Goal: Use online tool/utility: Utilize a website feature to perform a specific function

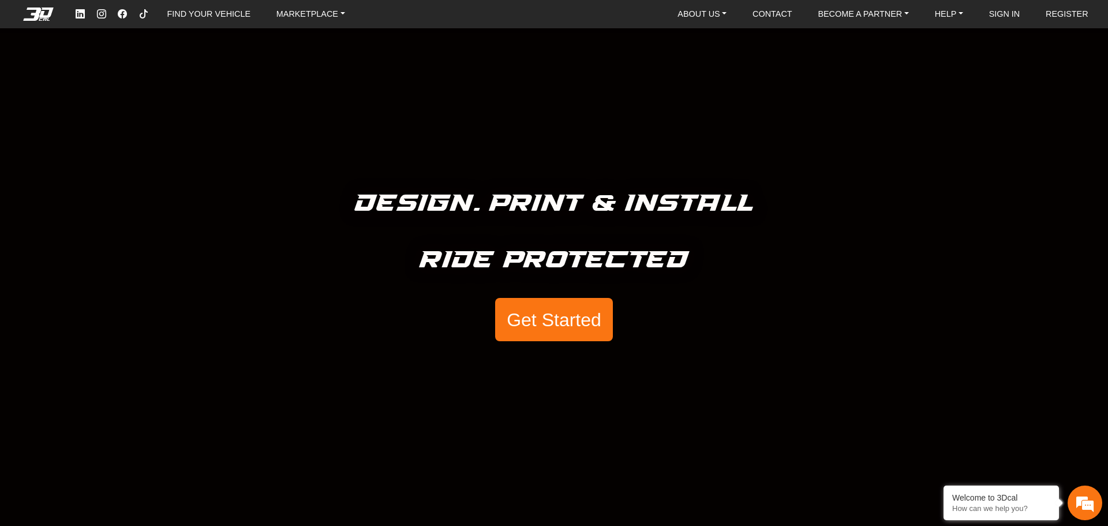
click at [600, 301] on button "Get Started" at bounding box center [554, 320] width 118 height 44
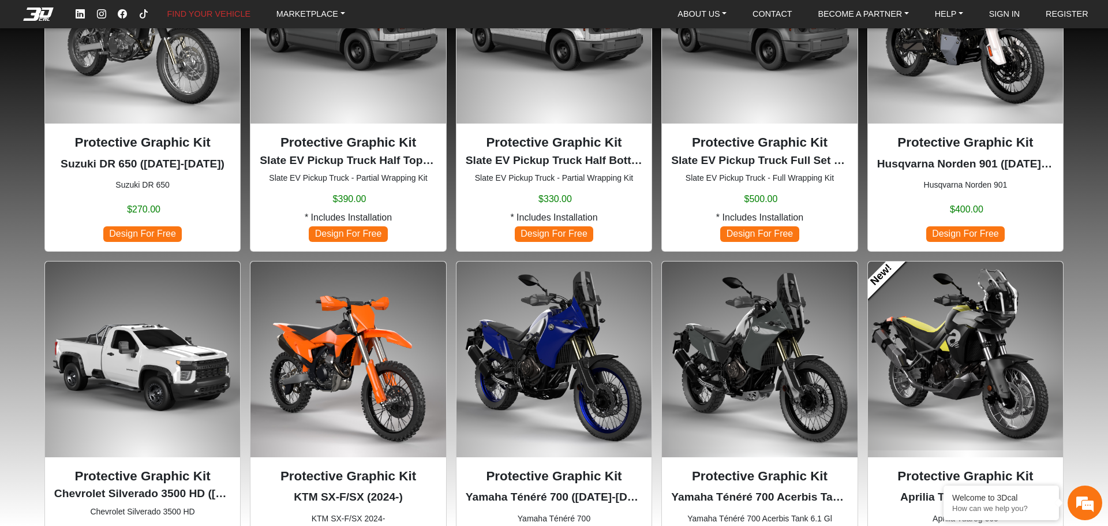
scroll to position [692, 0]
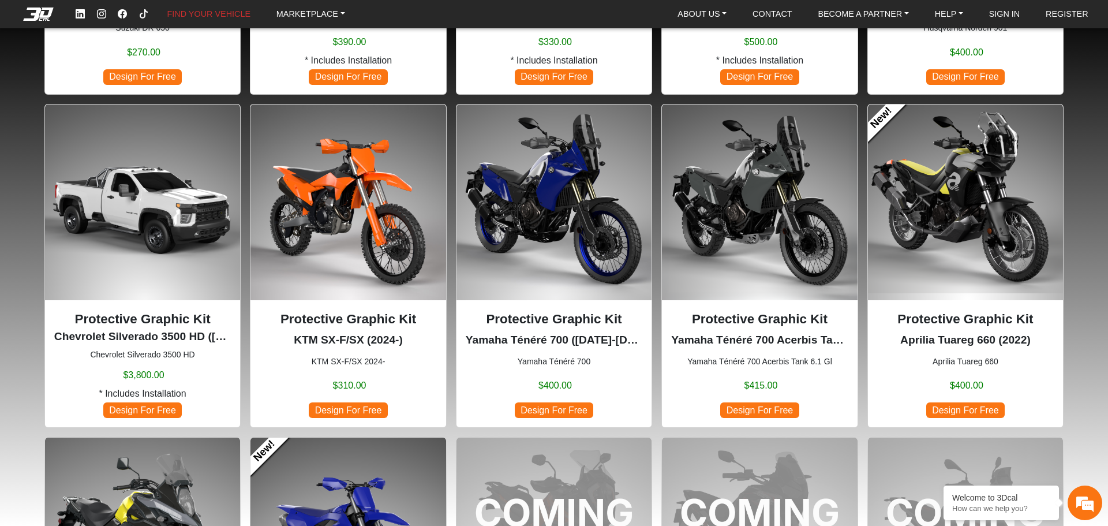
click at [903, 264] on img at bounding box center [965, 201] width 195 height 195
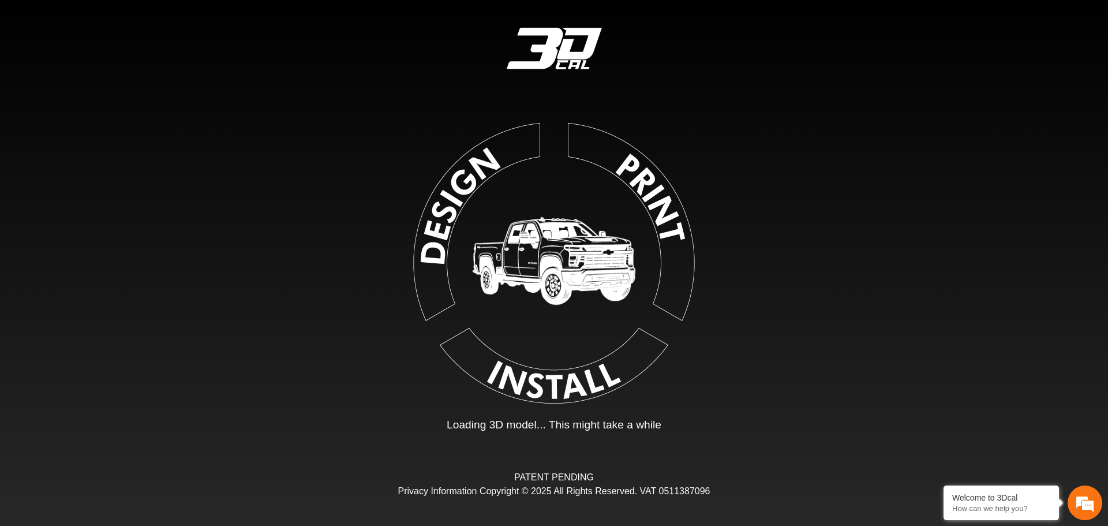
type input "*"
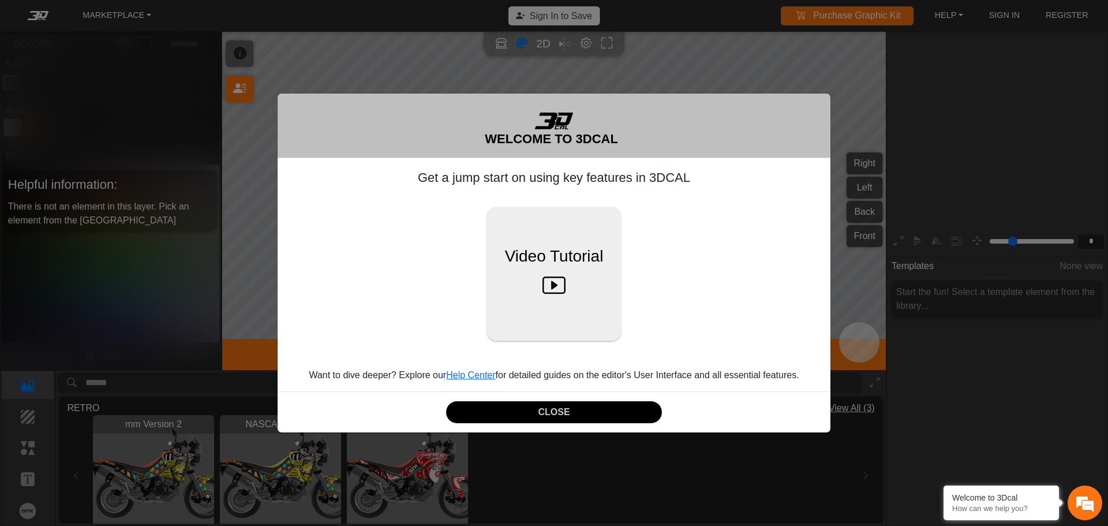
scroll to position [190, 178]
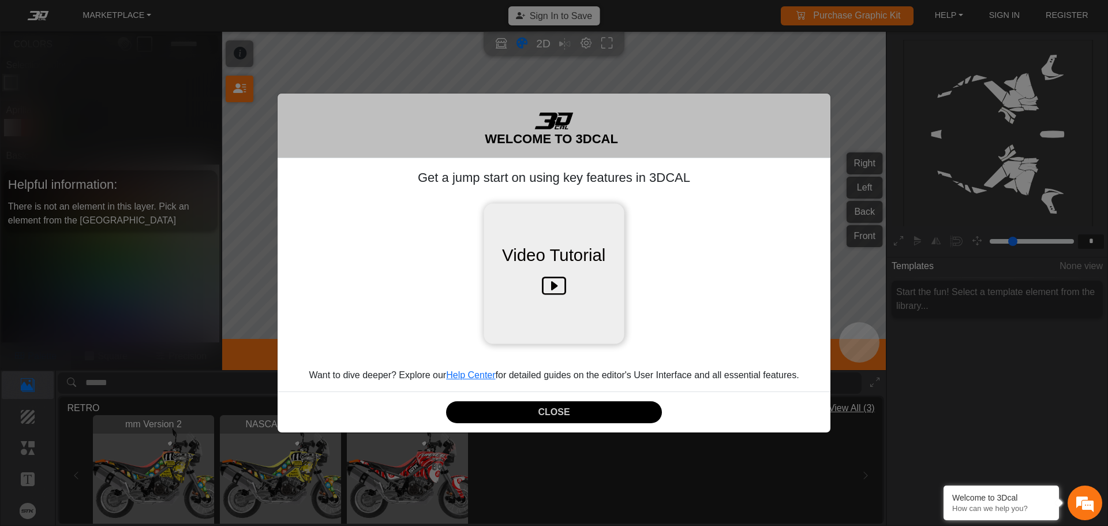
drag, startPoint x: 540, startPoint y: 240, endPoint x: 545, endPoint y: 238, distance: 6.0
click at [582, 281] on button "Video Tutorial" at bounding box center [554, 273] width 140 height 140
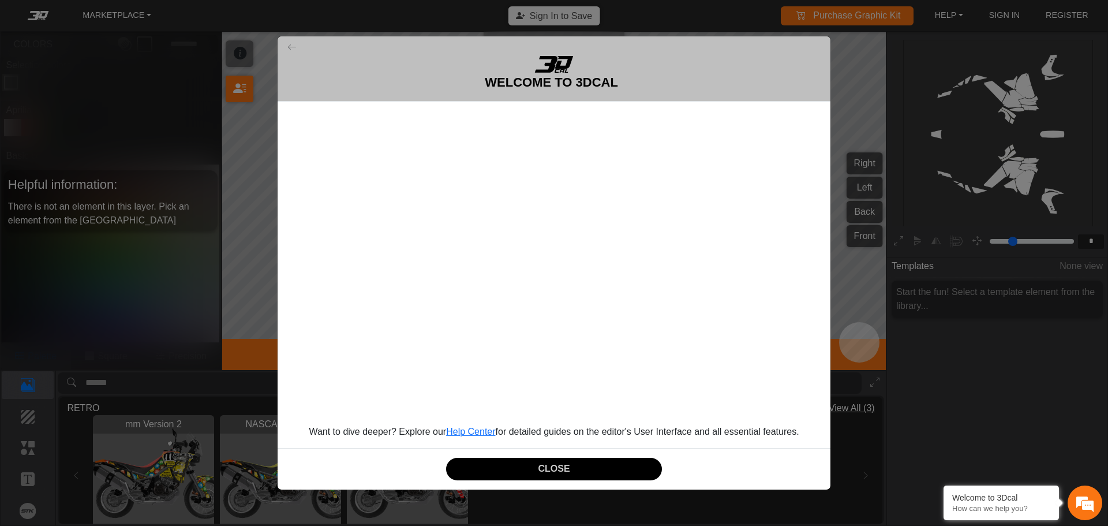
click at [720, 444] on div "WELCOME TO 3DCAL Want to dive deeper? Explore our Help Center for detailed guid…" at bounding box center [554, 263] width 554 height 454
click at [858, 222] on div "WELCOME TO 3DCAL Want to dive deeper? Explore our Help Center for detailed guid…" at bounding box center [554, 263] width 1108 height 526
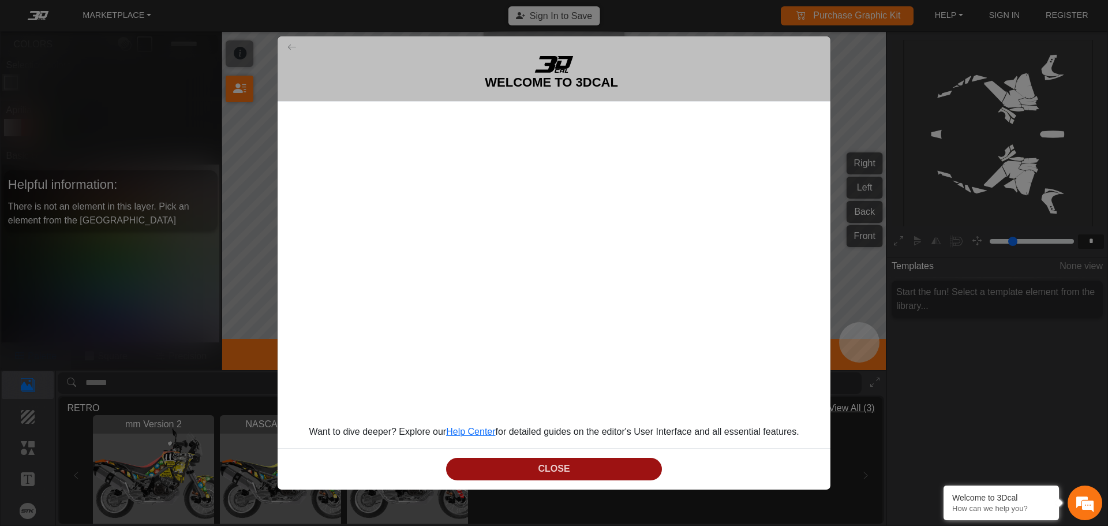
click at [597, 474] on button "CLOSE" at bounding box center [554, 469] width 216 height 23
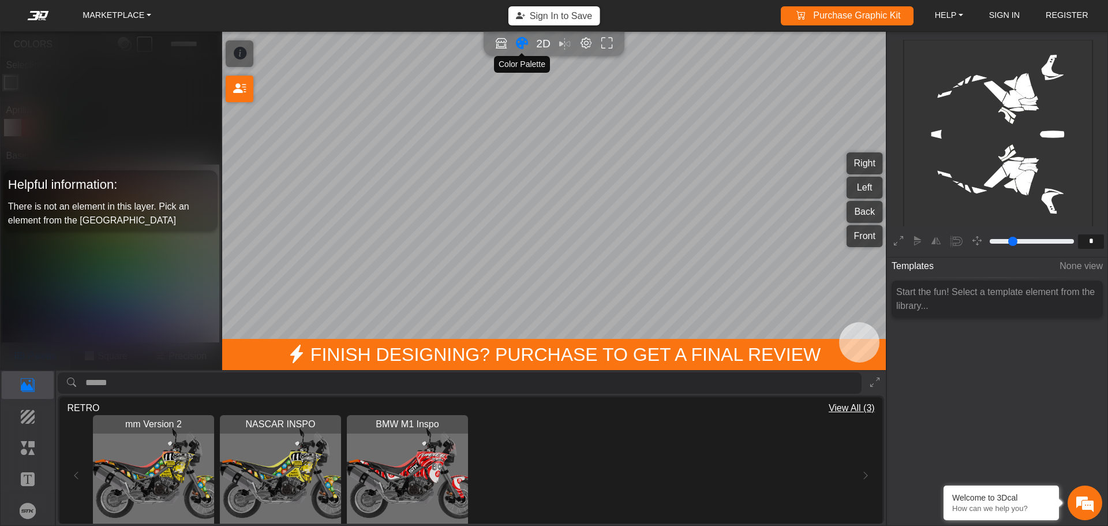
click at [524, 44] on icon "Color tool" at bounding box center [522, 43] width 12 height 13
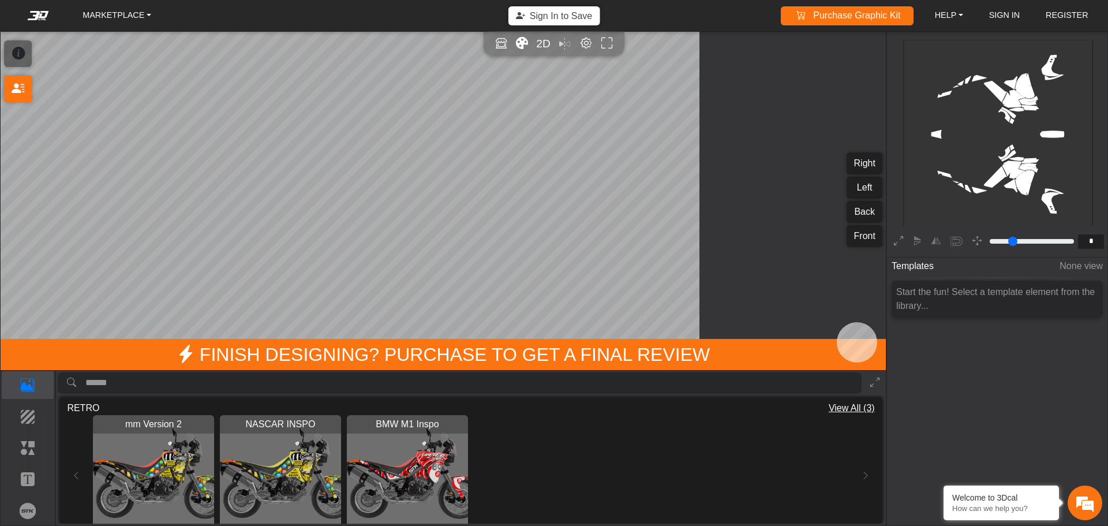
type input "*"
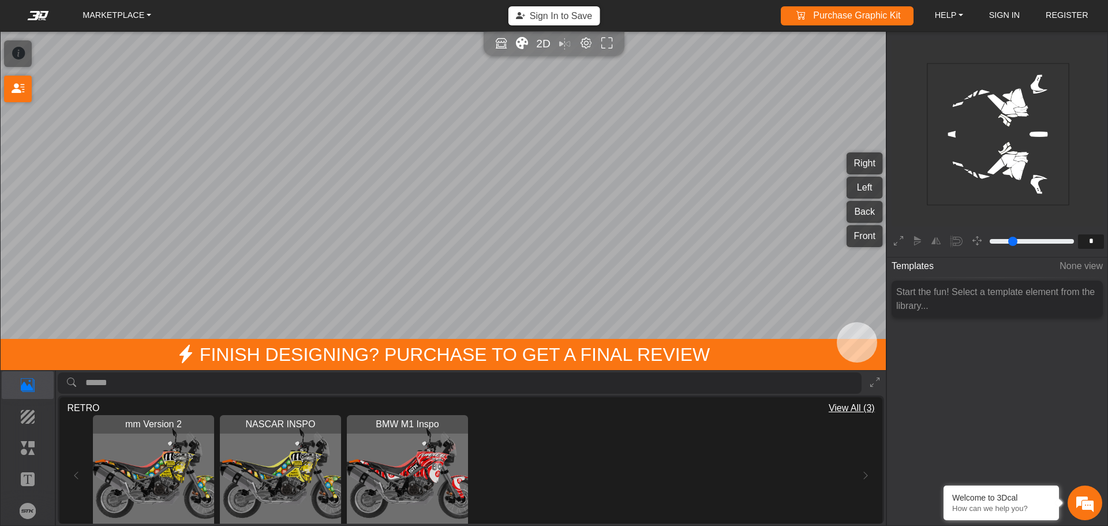
click at [524, 44] on icon "Color tool" at bounding box center [522, 43] width 12 height 13
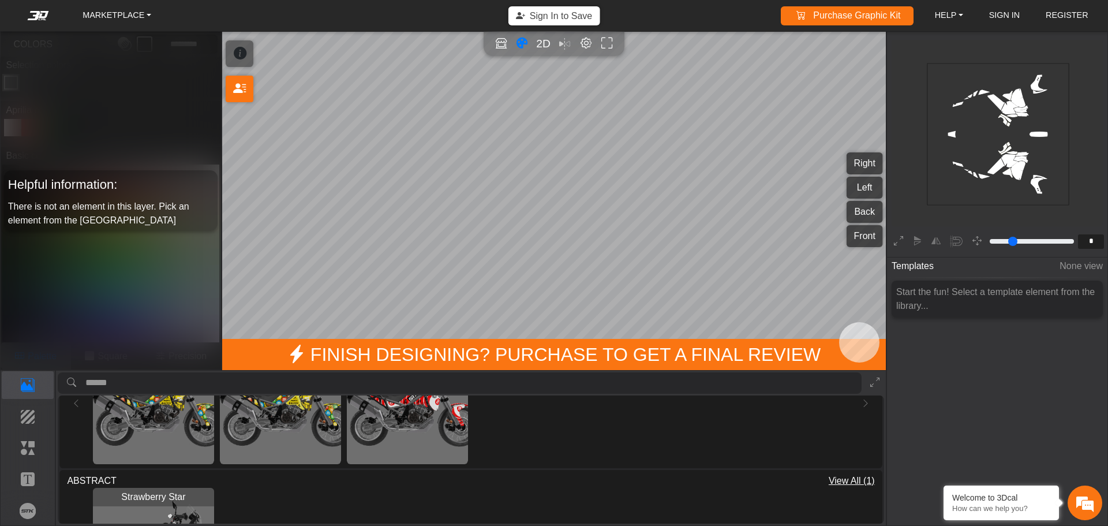
scroll to position [0, 0]
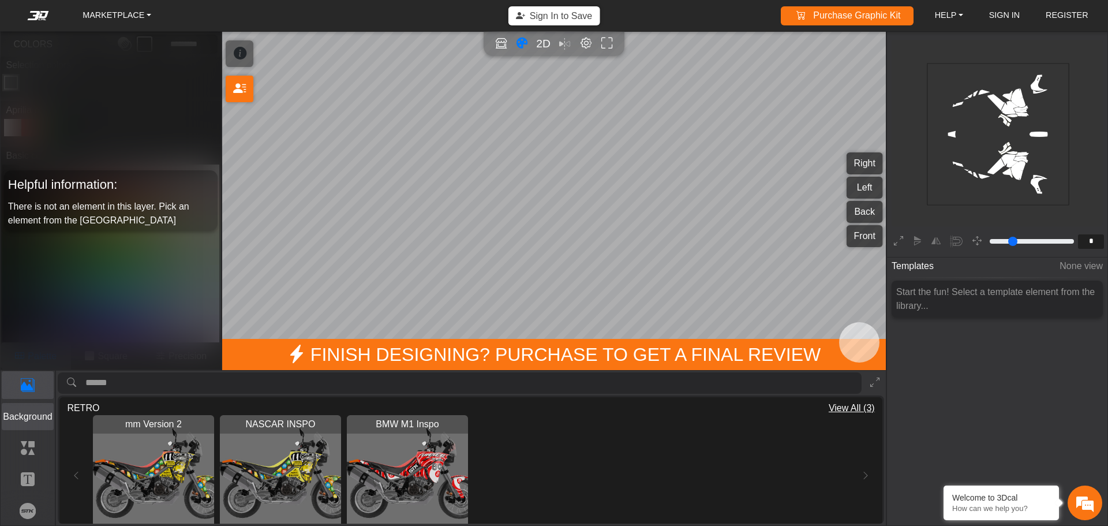
click at [39, 421] on p "Background" at bounding box center [27, 417] width 51 height 14
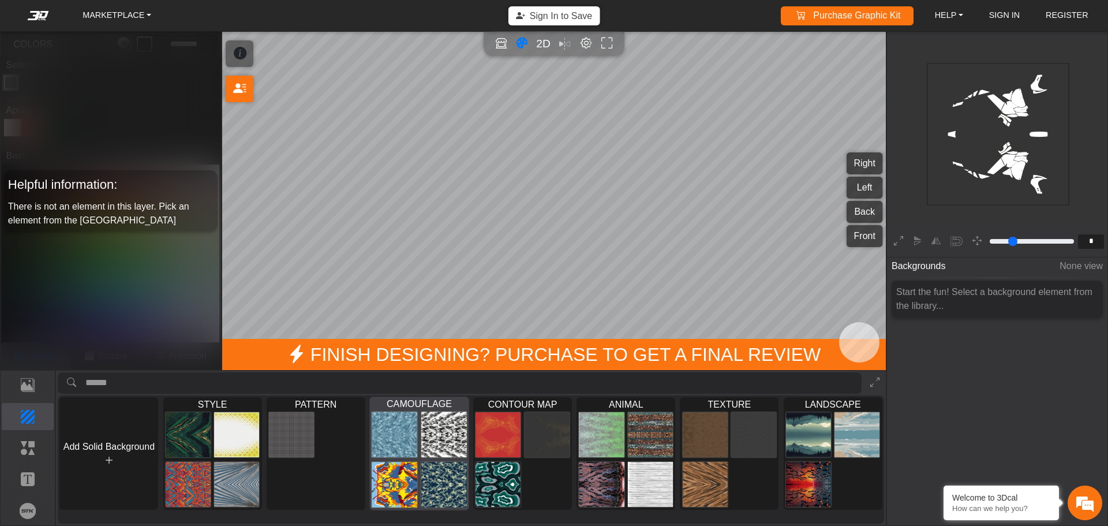
click at [412, 405] on span "CAMOUFLAGE" at bounding box center [419, 403] width 99 height 13
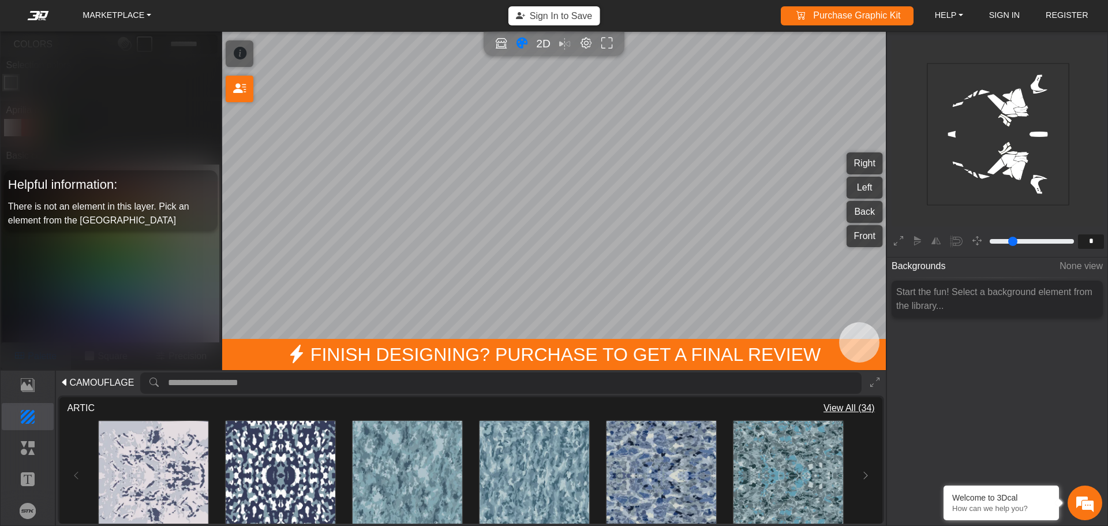
click at [92, 389] on span "CAMOUFLAGE" at bounding box center [101, 383] width 65 height 14
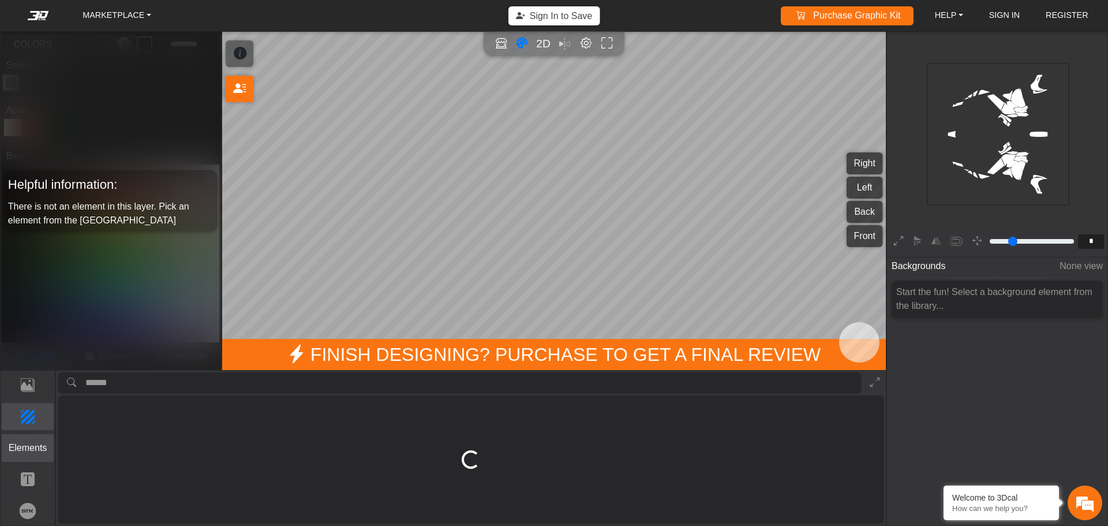
click at [42, 450] on p "Elements" at bounding box center [27, 448] width 51 height 14
click at [37, 415] on p "Background" at bounding box center [27, 417] width 51 height 14
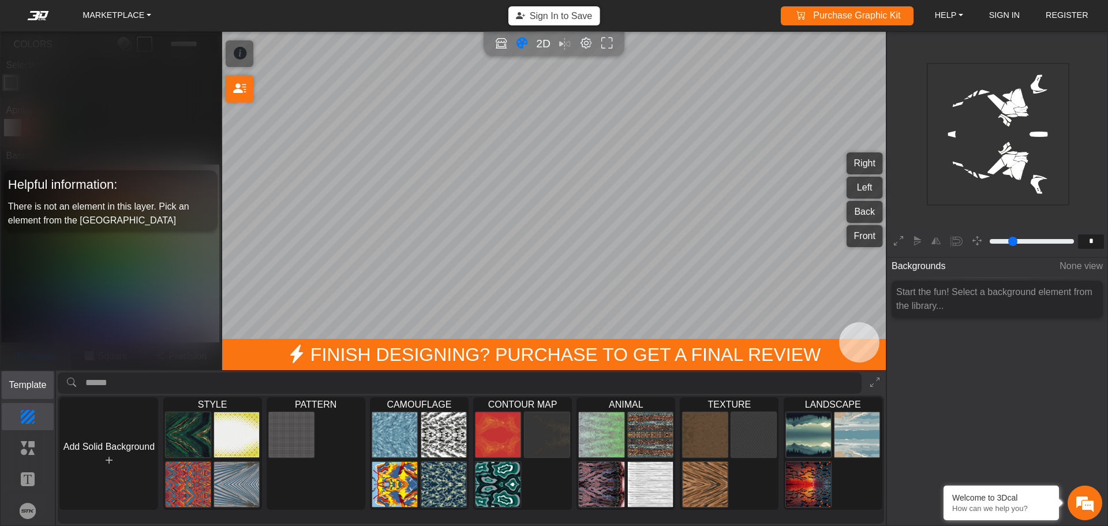
click at [34, 383] on p "Template" at bounding box center [27, 385] width 51 height 14
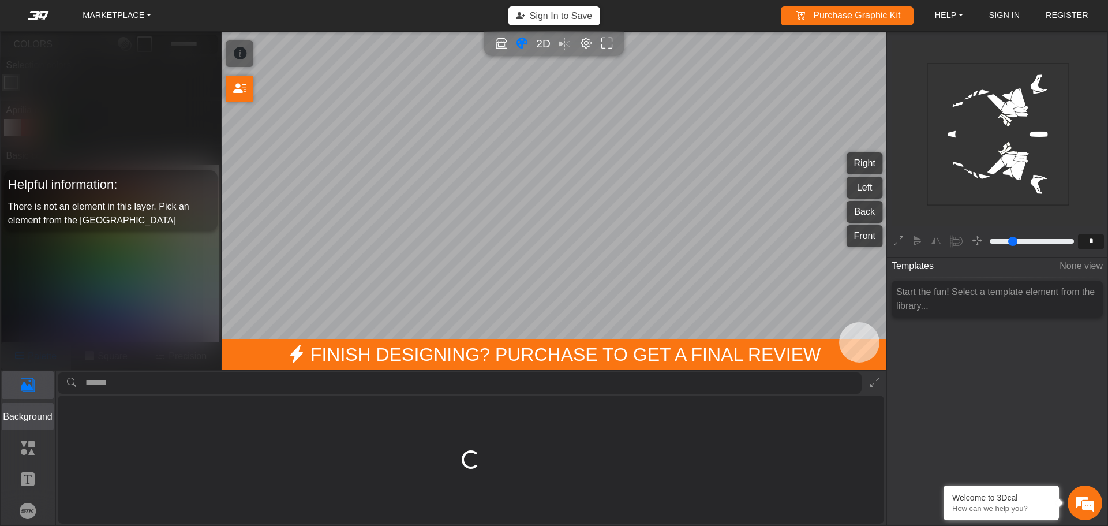
click at [33, 407] on button "Background" at bounding box center [28, 417] width 53 height 28
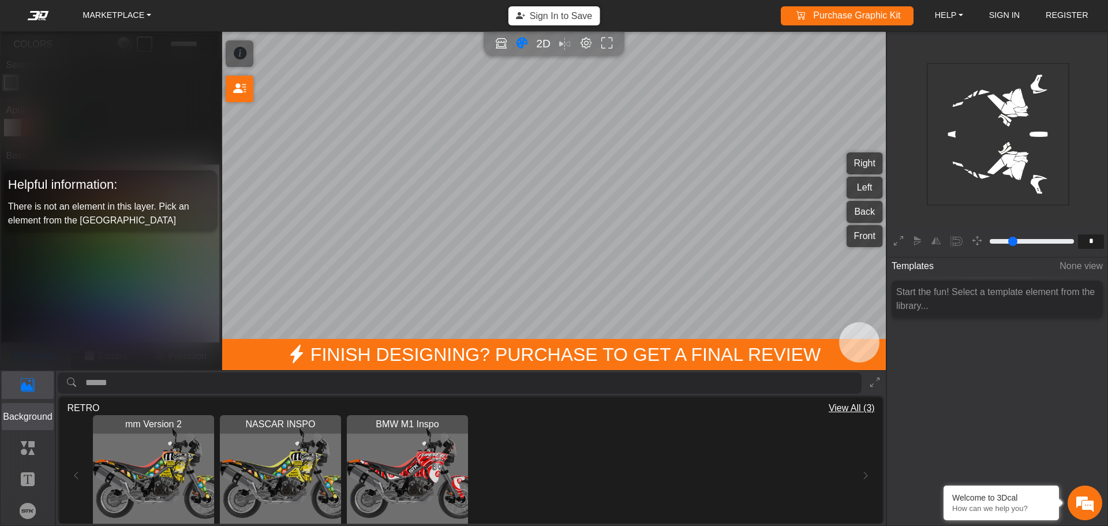
click at [39, 421] on p "Background" at bounding box center [27, 417] width 51 height 14
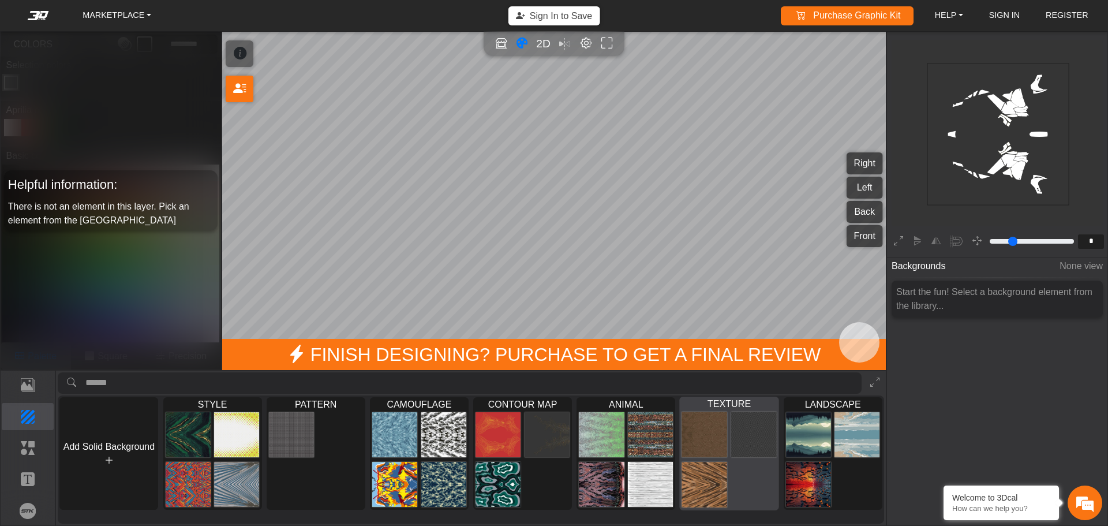
click at [764, 475] on div at bounding box center [729, 460] width 99 height 100
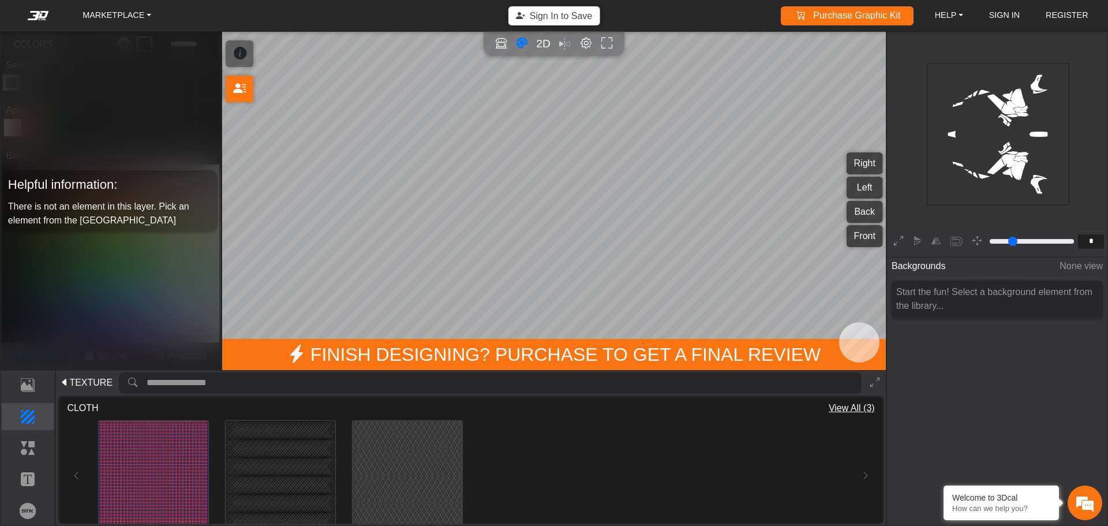
click at [74, 384] on span "TEXTURE" at bounding box center [90, 383] width 43 height 14
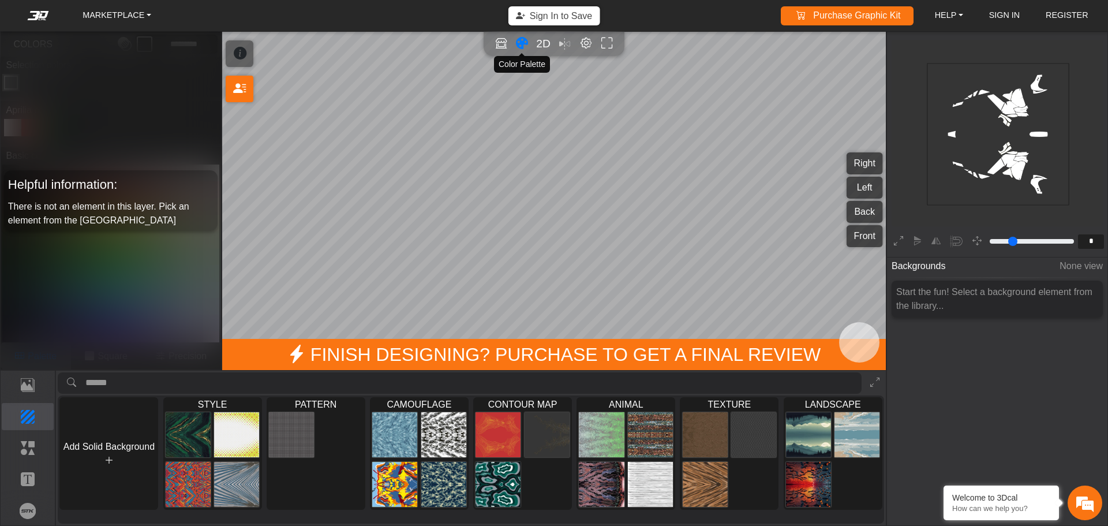
click at [522, 44] on icon "Color tool" at bounding box center [522, 43] width 12 height 13
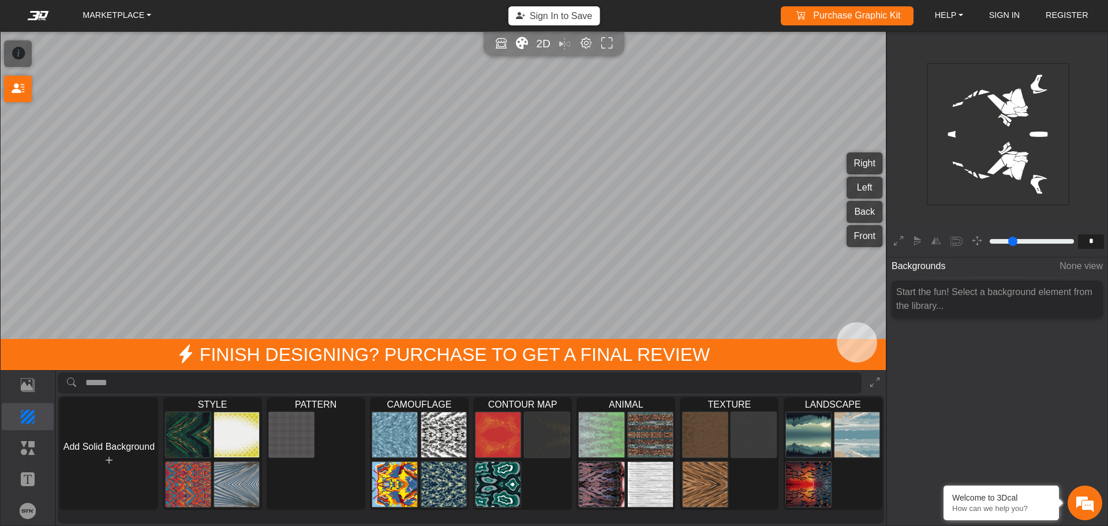
click at [522, 44] on icon "Color tool" at bounding box center [522, 43] width 12 height 13
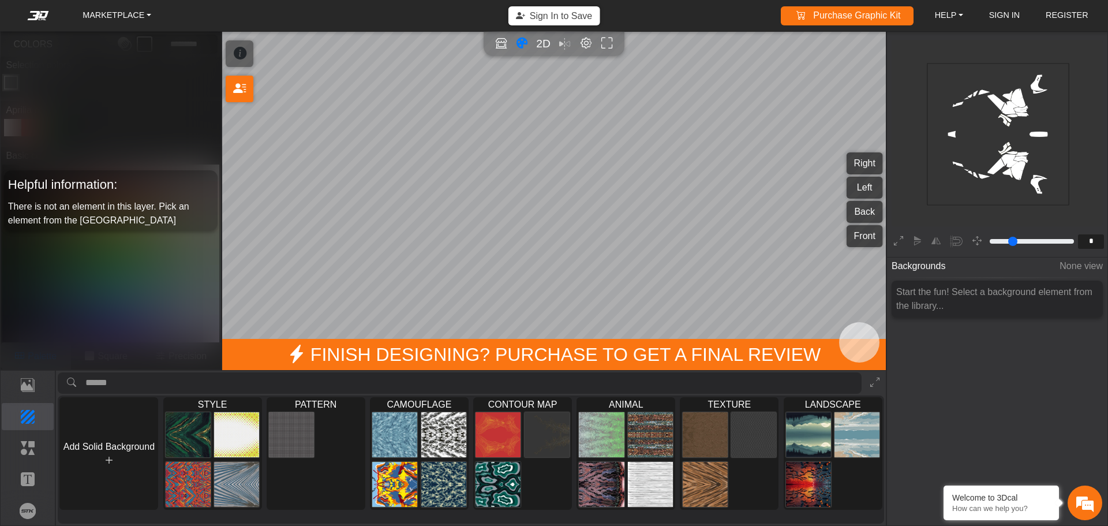
click at [994, 164] on icon "background_wire_template_bg decal_Tuareg660_right decal_Tuareg660_left decal_Tu…" at bounding box center [997, 134] width 425 height 425
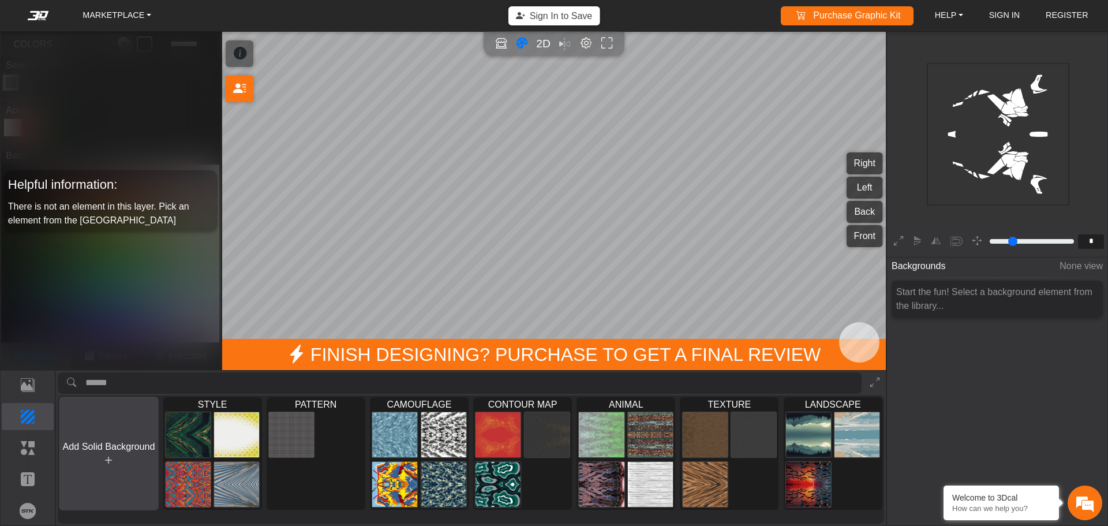
click at [130, 459] on button "Add Solid Background" at bounding box center [109, 453] width 100 height 114
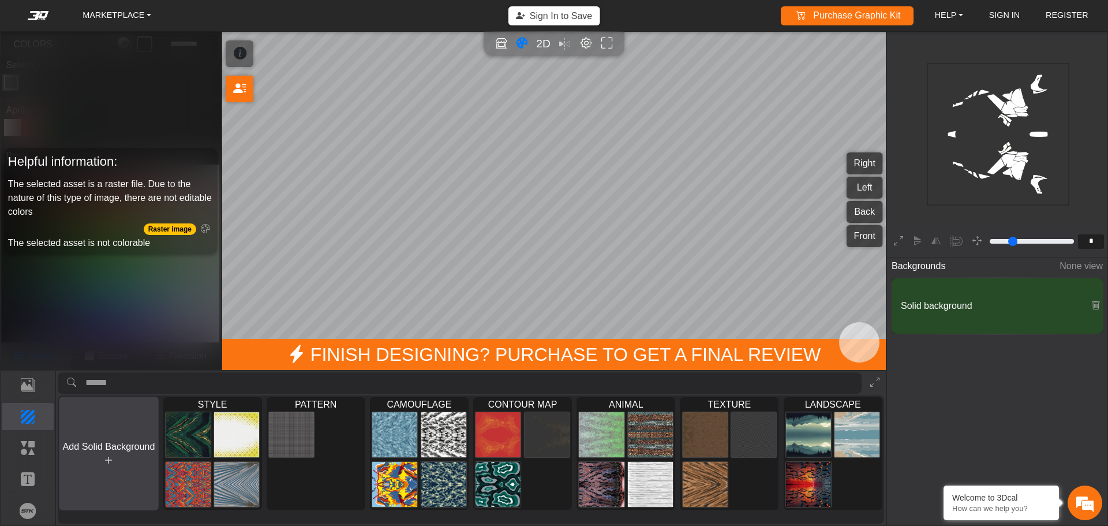
type input "*"
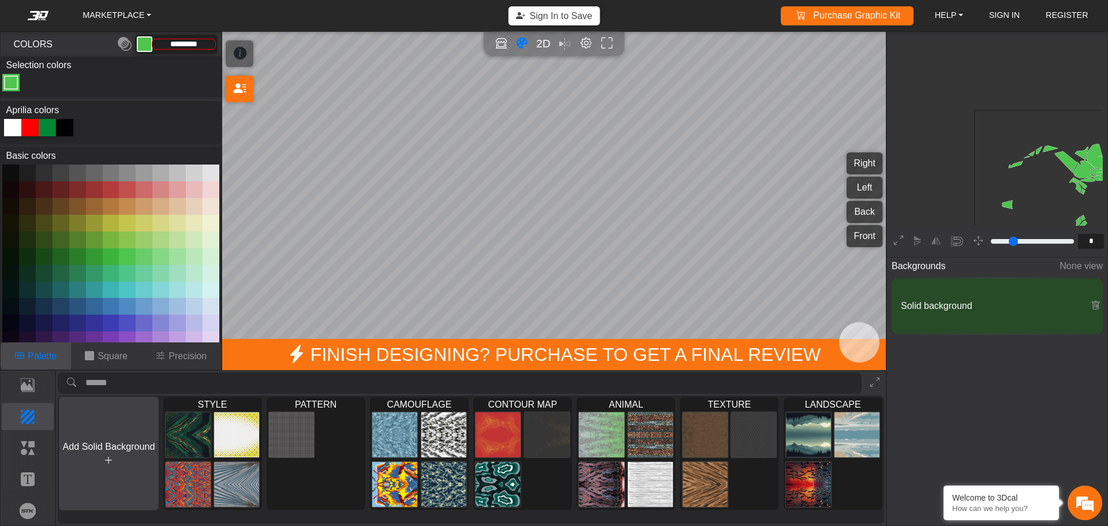
scroll to position [190, 178]
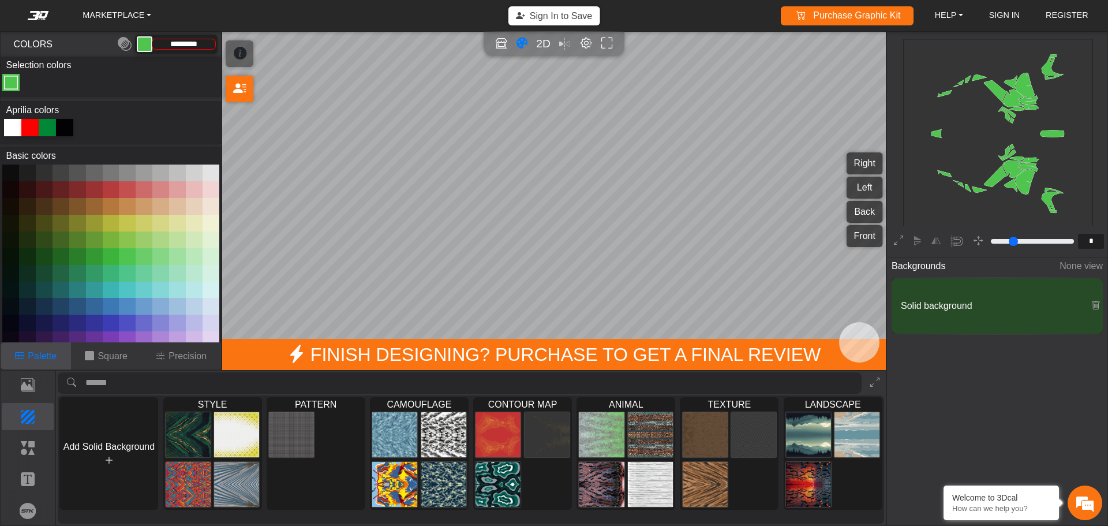
click at [32, 170] on button at bounding box center [27, 172] width 17 height 17
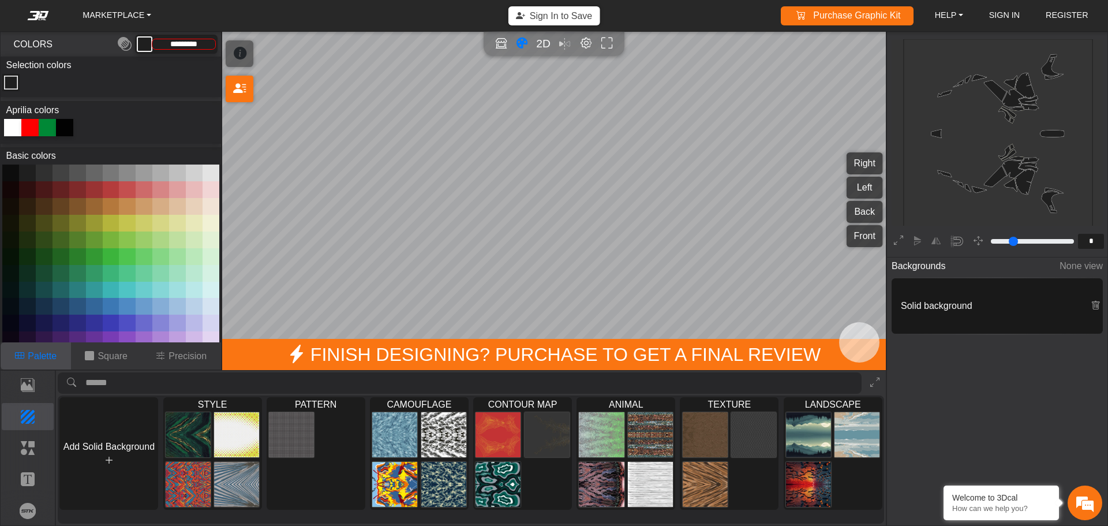
click at [40, 173] on button at bounding box center [44, 172] width 17 height 17
click at [51, 173] on button at bounding box center [44, 172] width 17 height 17
click at [57, 173] on button at bounding box center [61, 172] width 17 height 17
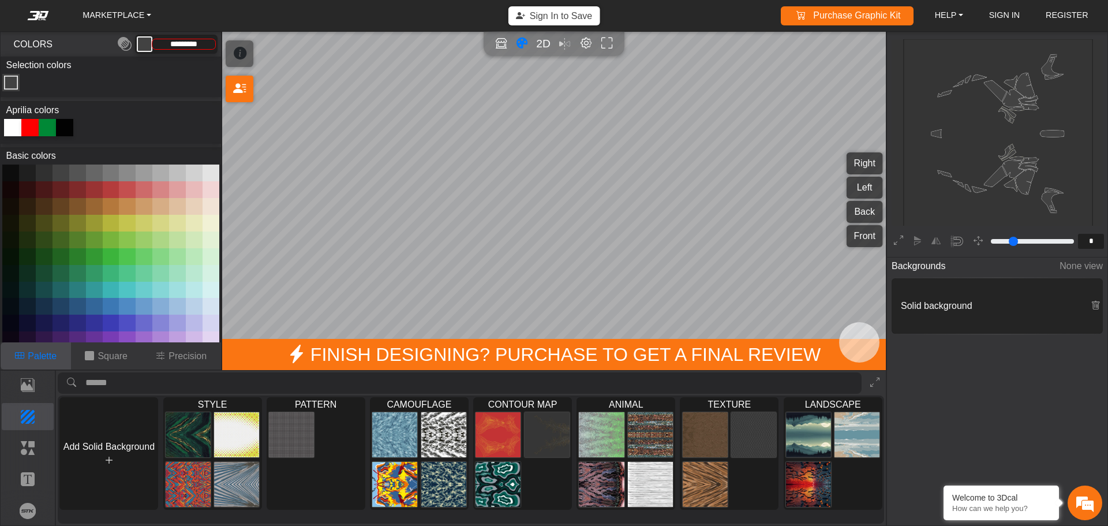
click at [51, 177] on button at bounding box center [44, 172] width 17 height 17
click at [55, 132] on div at bounding box center [47, 127] width 17 height 17
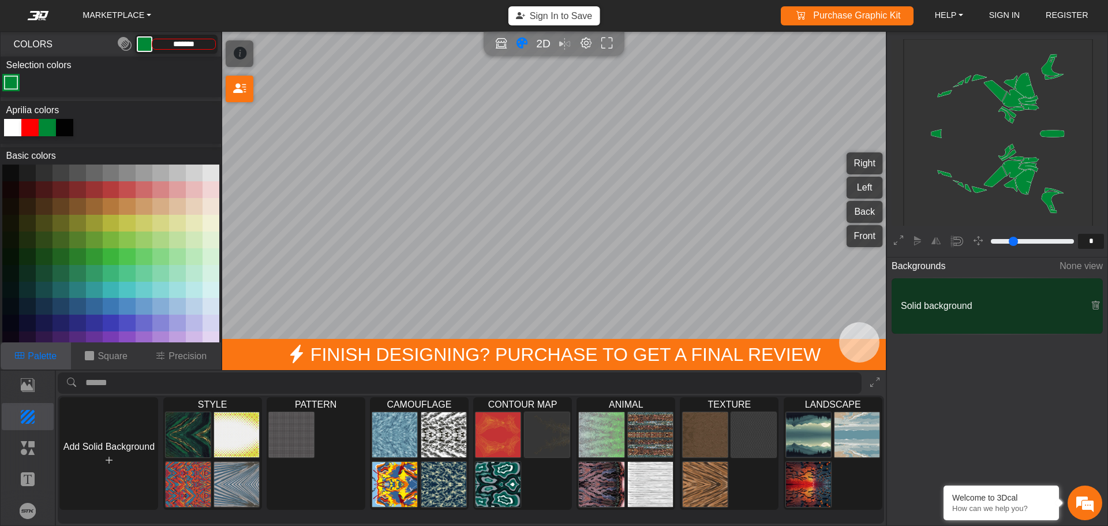
click at [33, 132] on icon at bounding box center [29, 127] width 17 height 17
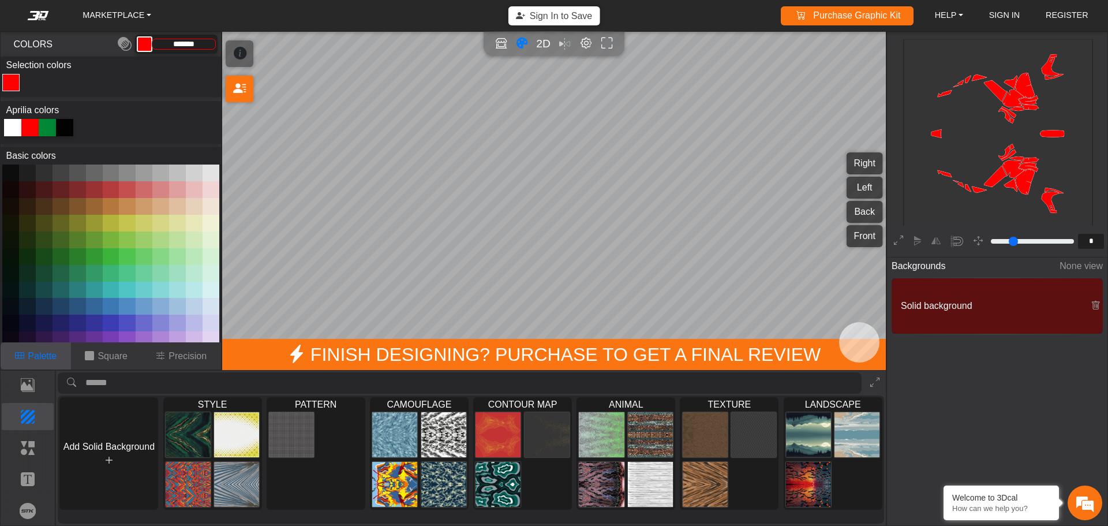
click at [19, 132] on div at bounding box center [12, 127] width 17 height 17
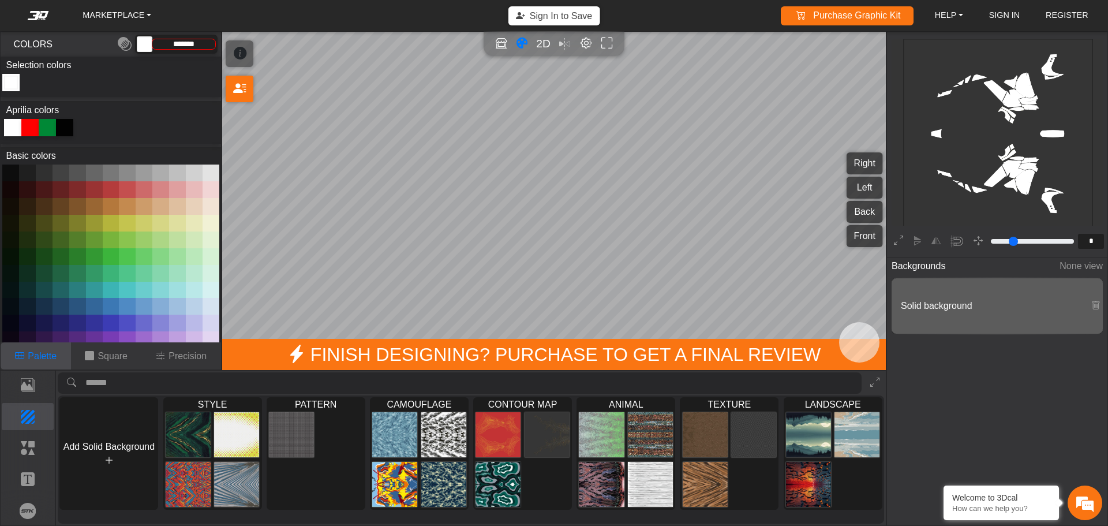
click at [48, 167] on button at bounding box center [44, 172] width 17 height 17
type input "*********"
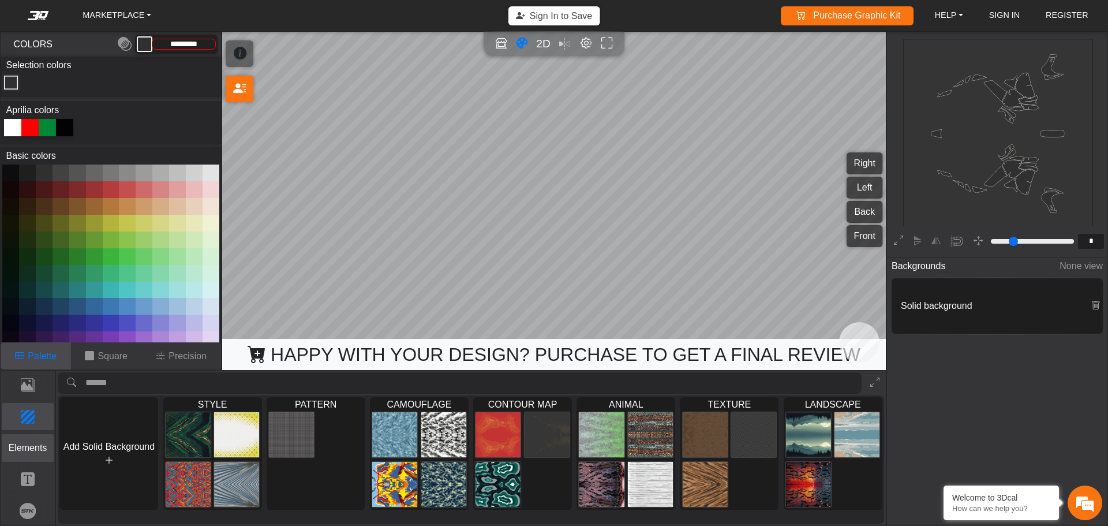
click at [31, 441] on p "Elements" at bounding box center [27, 448] width 51 height 14
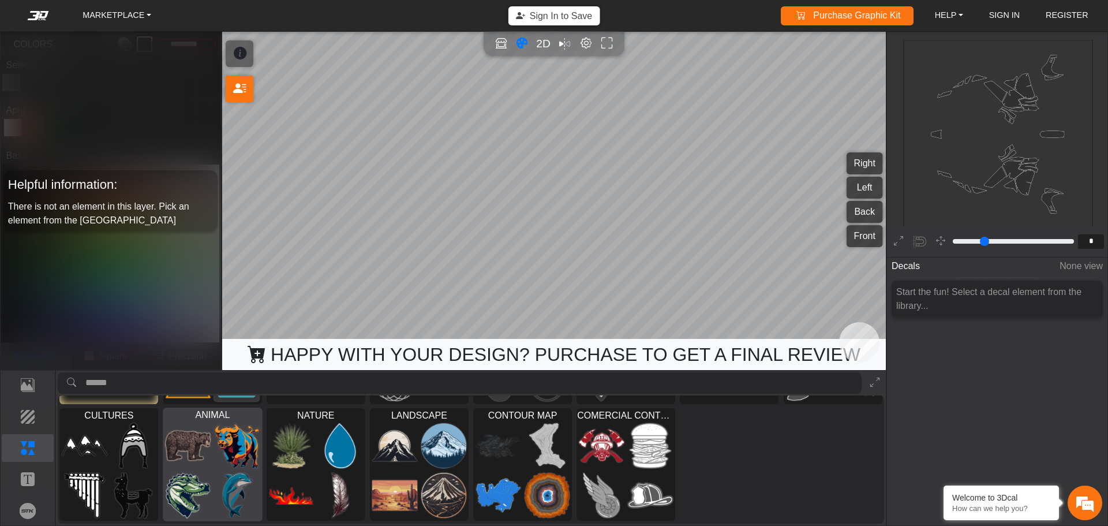
scroll to position [0, 0]
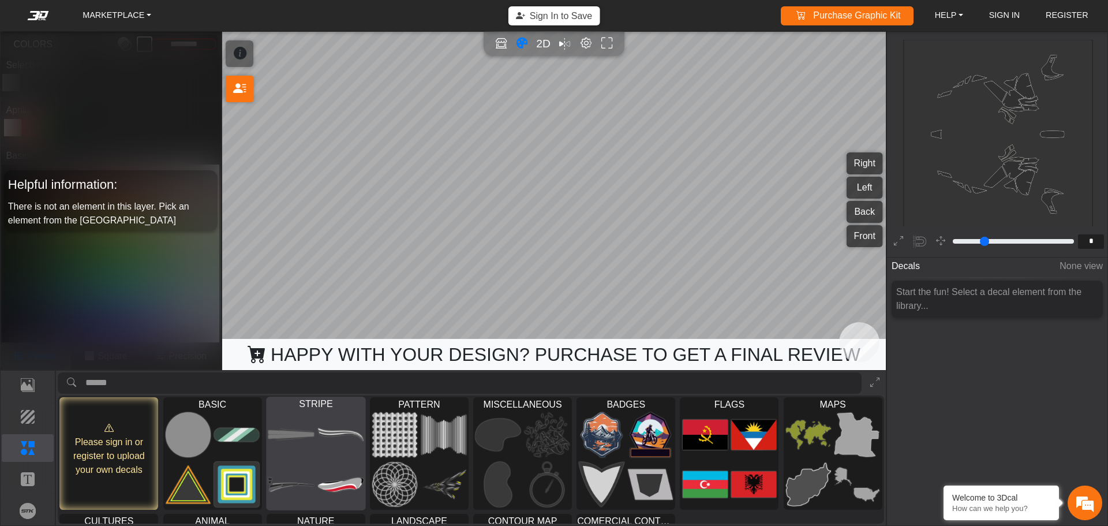
click at [306, 456] on img at bounding box center [291, 434] width 46 height 46
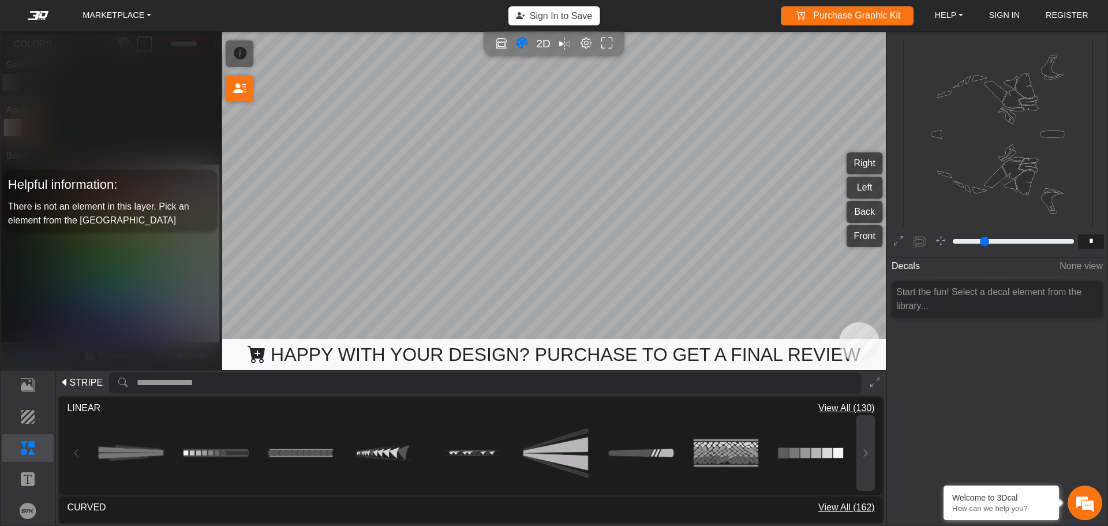
click at [863, 444] on button at bounding box center [865, 453] width 18 height 76
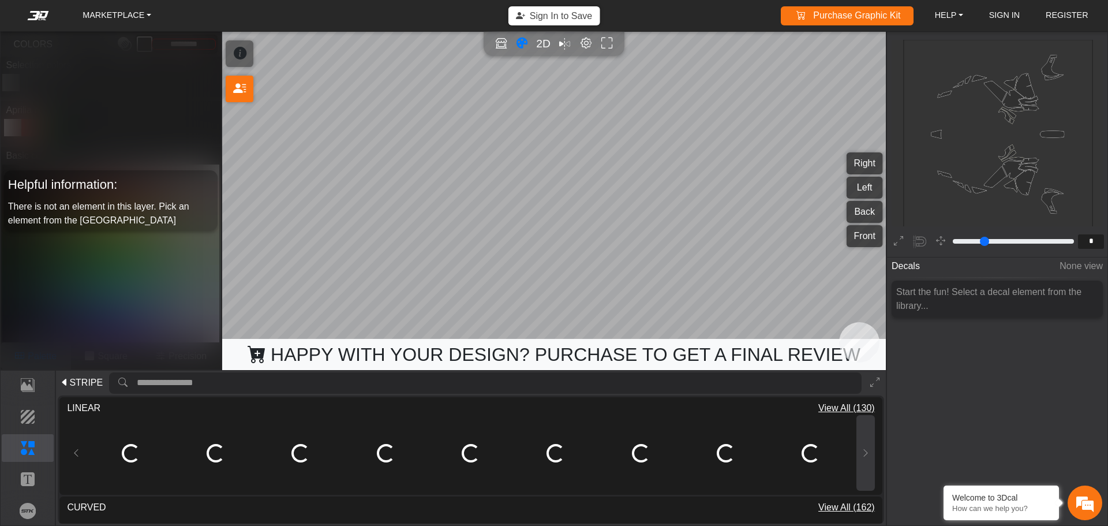
click at [864, 450] on icon at bounding box center [865, 453] width 9 height 10
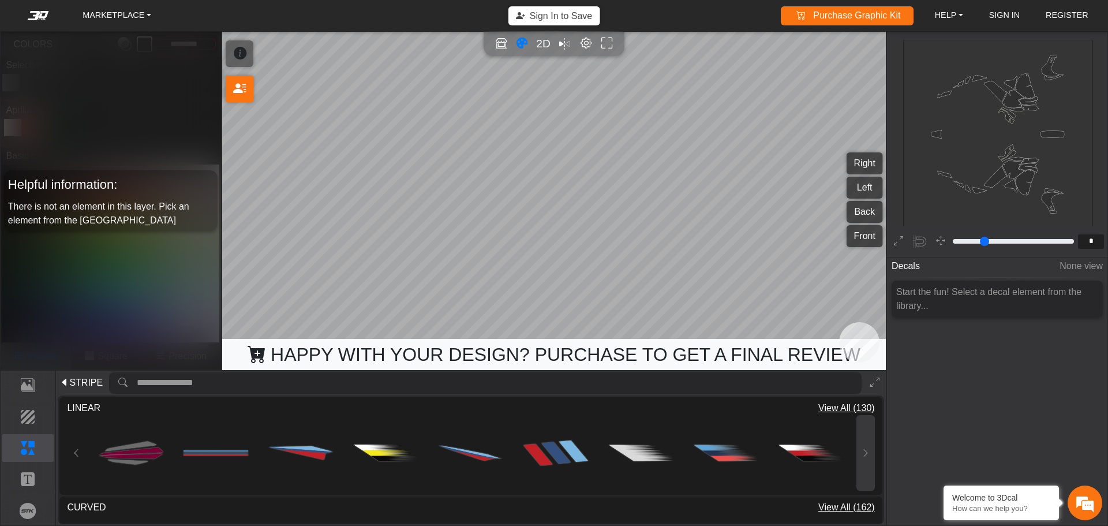
click at [864, 450] on icon at bounding box center [865, 453] width 9 height 10
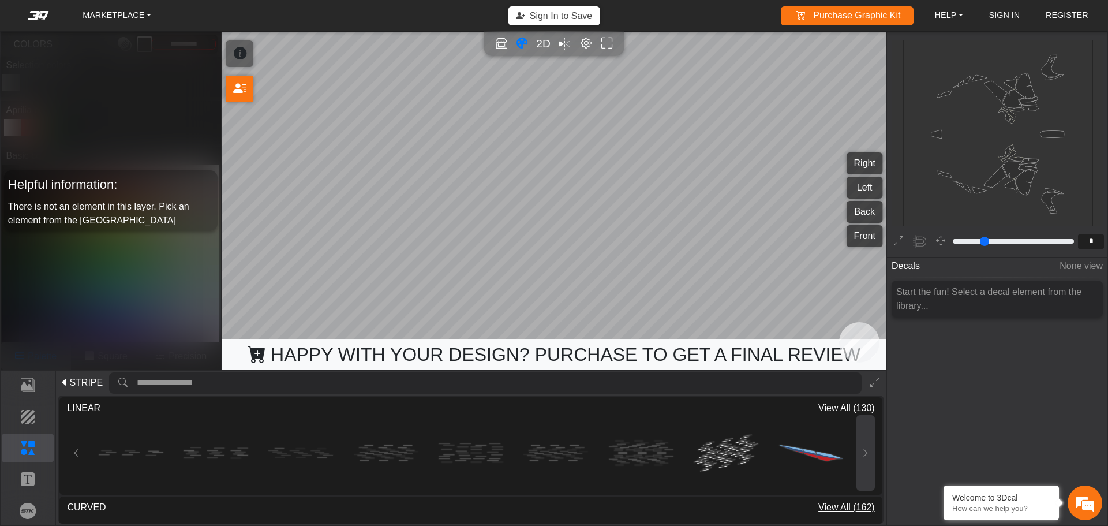
click at [864, 450] on icon at bounding box center [865, 453] width 9 height 10
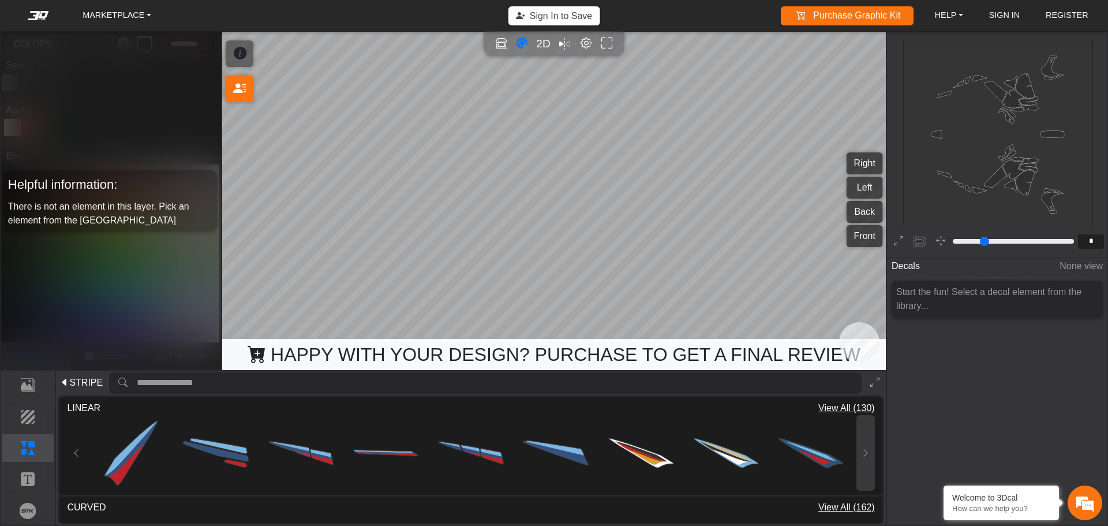
click at [864, 450] on icon at bounding box center [865, 453] width 9 height 10
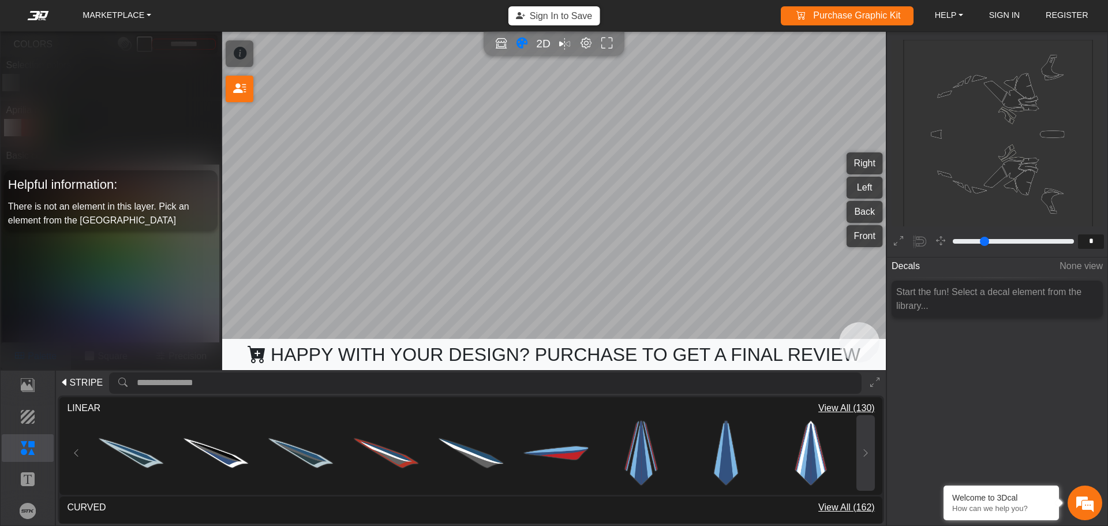
click at [864, 450] on icon at bounding box center [865, 453] width 9 height 10
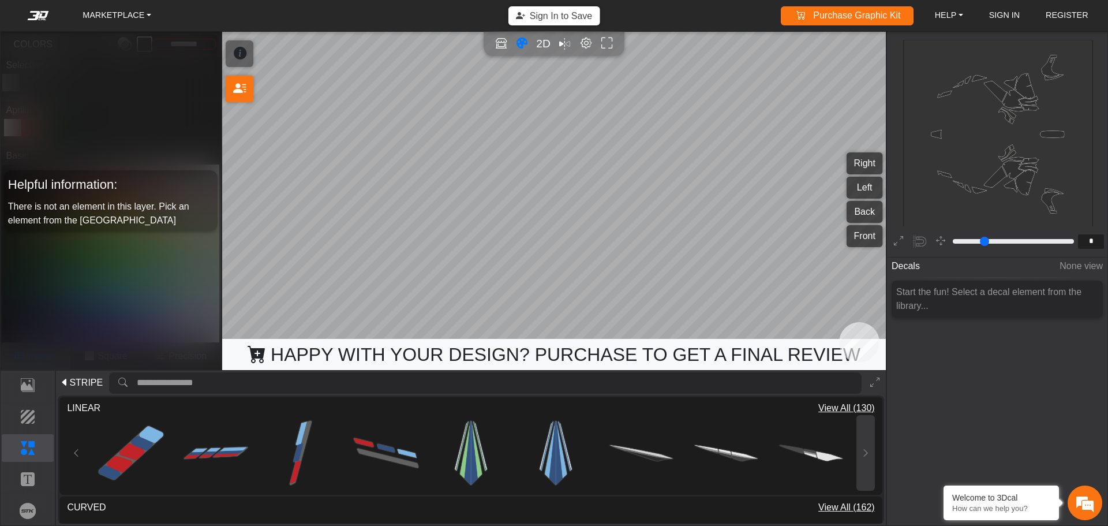
scroll to position [173, 0]
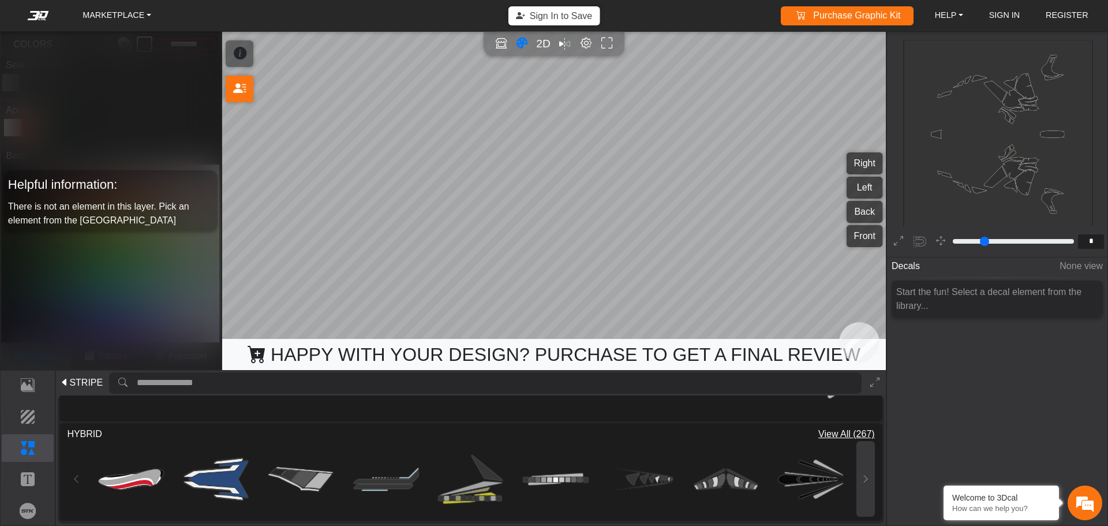
click at [866, 462] on button at bounding box center [865, 479] width 18 height 76
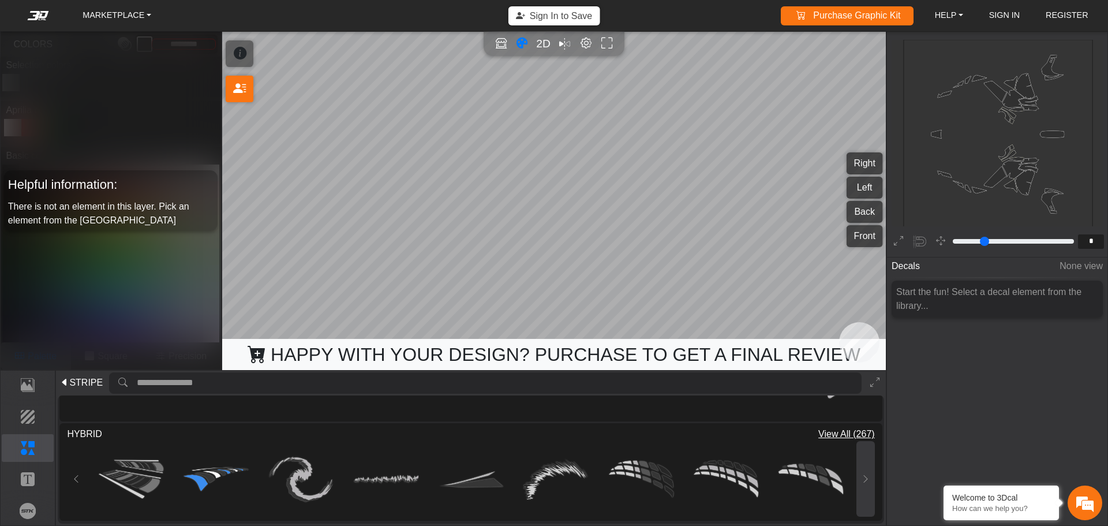
click at [866, 470] on button at bounding box center [865, 479] width 18 height 76
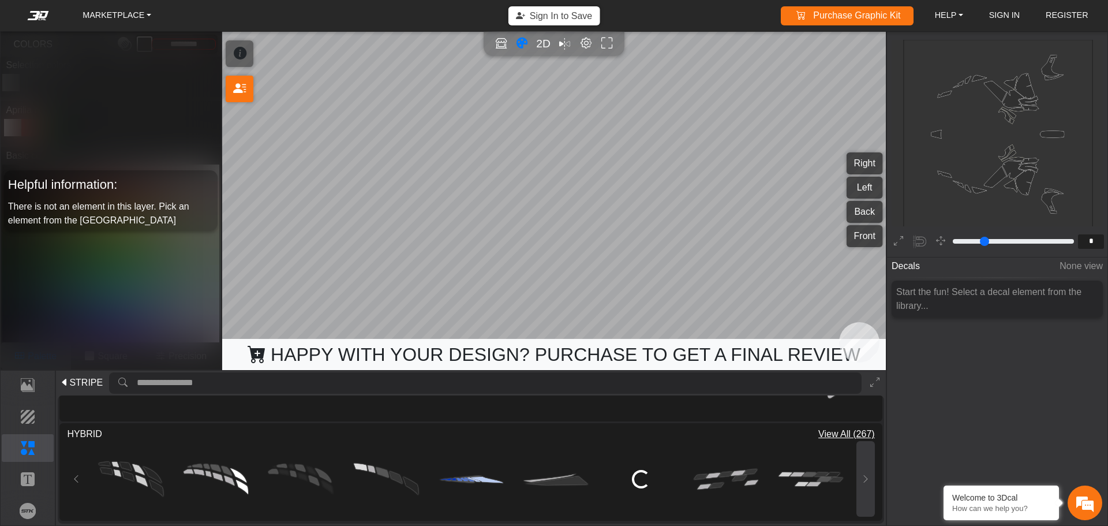
scroll to position [0, 0]
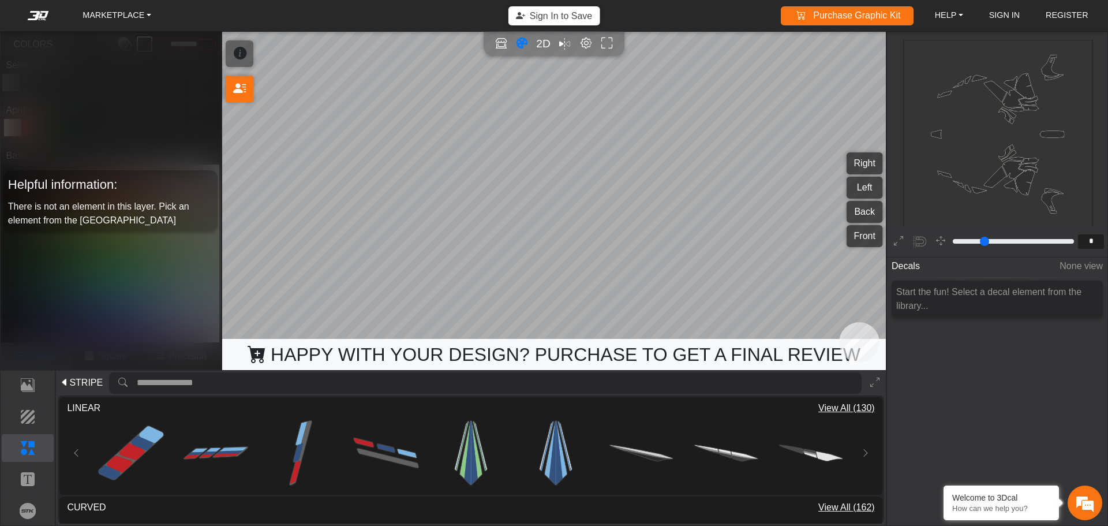
click at [866, 470] on button at bounding box center [865, 453] width 18 height 76
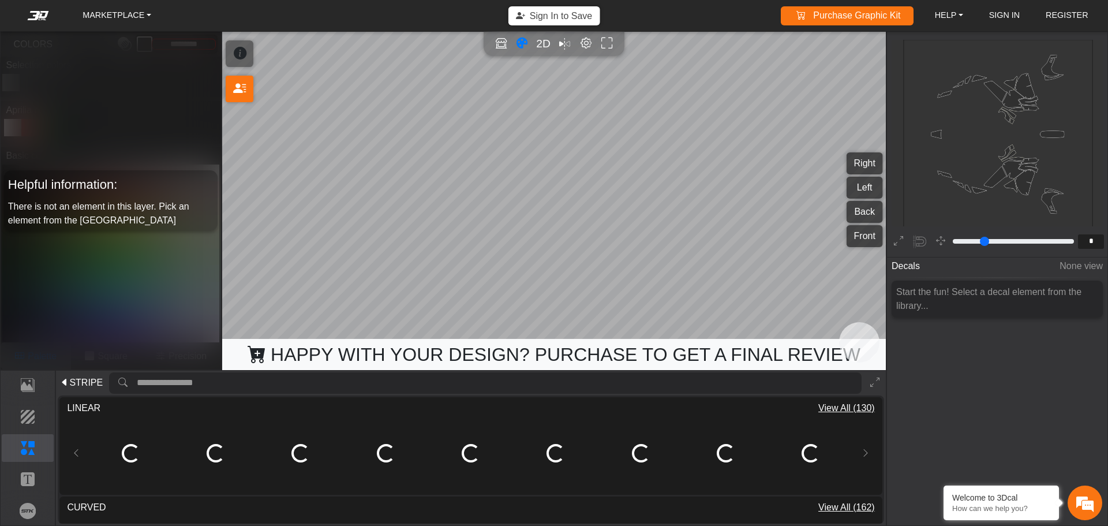
click at [851, 405] on span "View All (130)" at bounding box center [846, 408] width 57 height 14
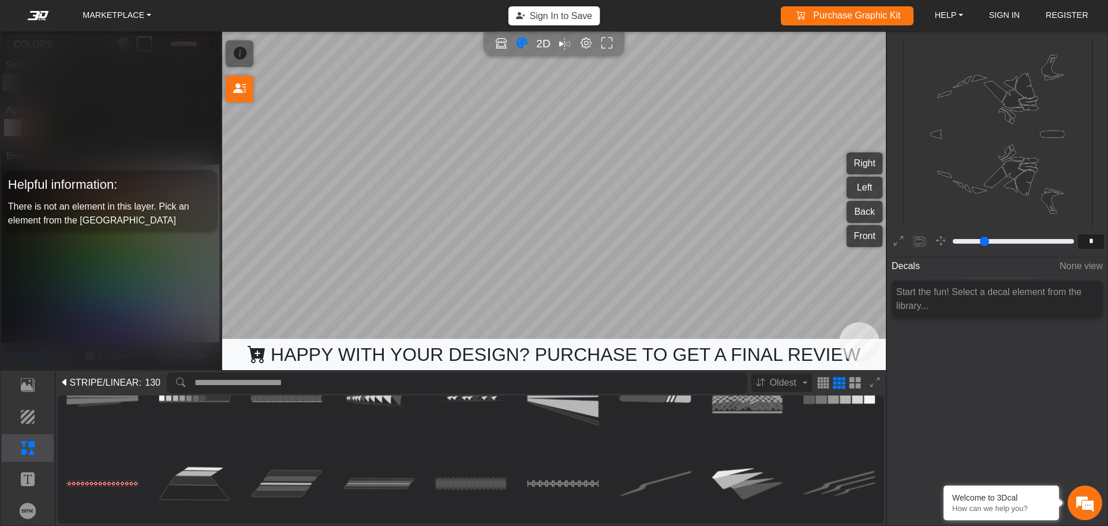
scroll to position [56, 0]
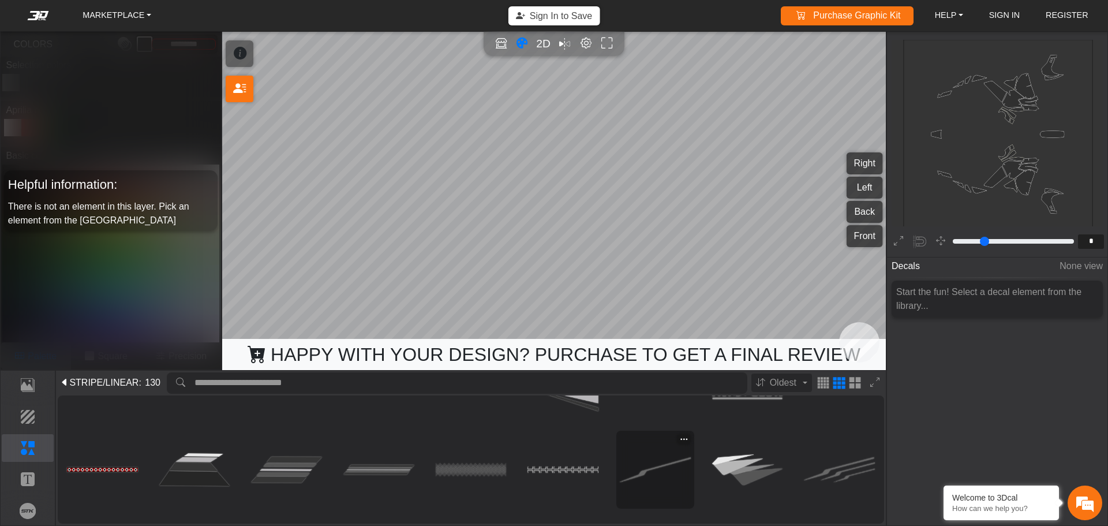
click at [640, 463] on img at bounding box center [655, 469] width 71 height 71
